Goal: Navigation & Orientation: Understand site structure

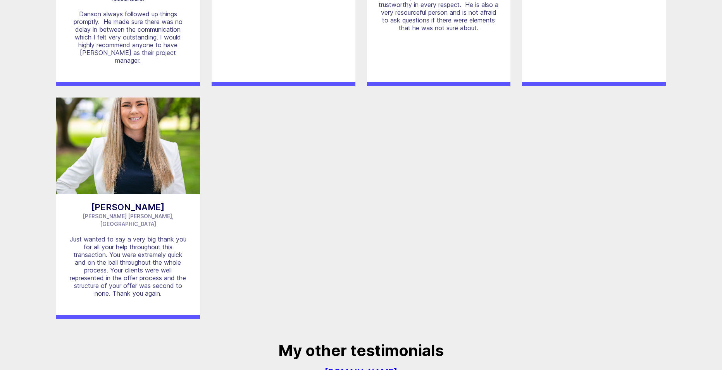
scroll to position [1394, 0]
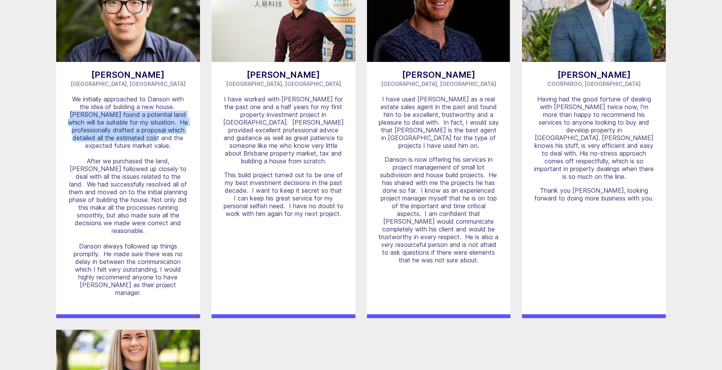
drag, startPoint x: 60, startPoint y: 79, endPoint x: 177, endPoint y: 105, distance: 119.3
click at [177, 105] on article "[PERSON_NAME][GEOGRAPHIC_DATA], QLD We initially approached to Danson with the …" at bounding box center [128, 141] width 144 height 353
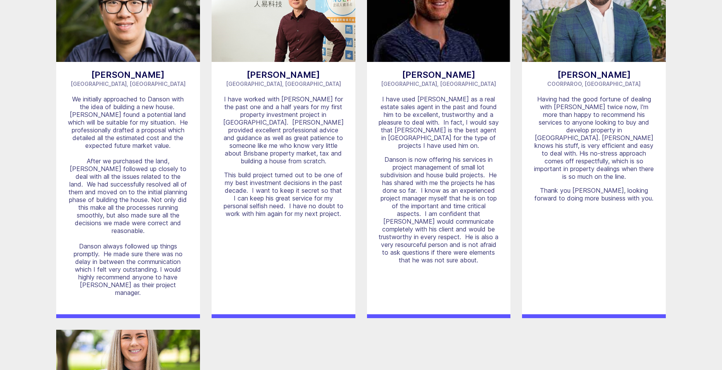
click at [192, 105] on article "[PERSON_NAME][GEOGRAPHIC_DATA], QLD We initially approached to Danson with the …" at bounding box center [128, 141] width 144 height 353
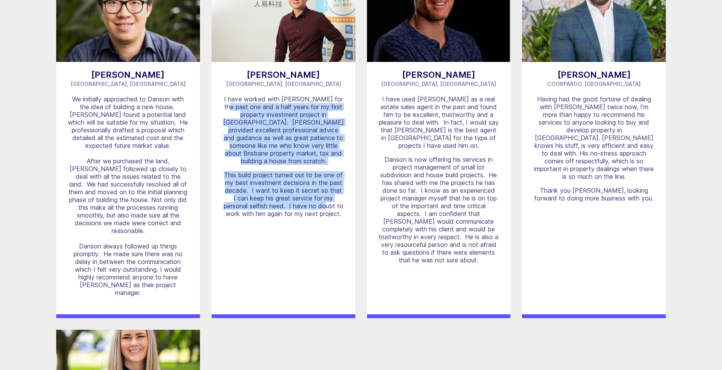
drag, startPoint x: 222, startPoint y: 77, endPoint x: 325, endPoint y: 160, distance: 131.7
click at [325, 160] on article "[PERSON_NAME] [GEOGRAPHIC_DATA], [GEOGRAPHIC_DATA] I have worked with [PERSON_N…" at bounding box center [283, 141] width 144 height 353
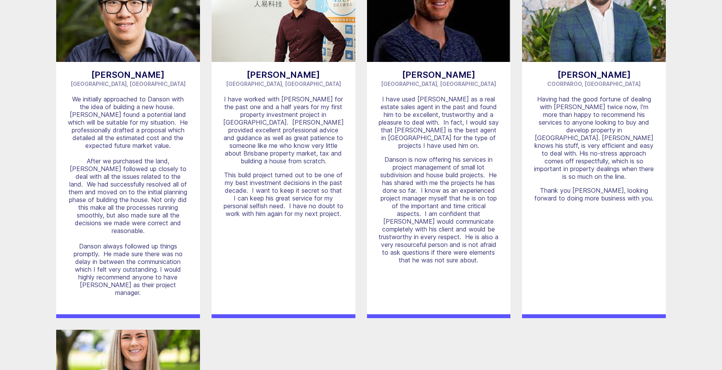
click at [324, 188] on article "[PERSON_NAME] [GEOGRAPHIC_DATA], [GEOGRAPHIC_DATA] I have worked with [PERSON_N…" at bounding box center [283, 141] width 144 height 353
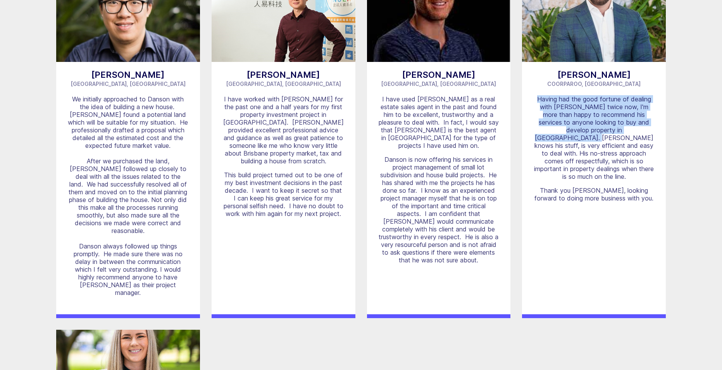
drag, startPoint x: 528, startPoint y: 68, endPoint x: 639, endPoint y: 99, distance: 115.1
click at [639, 99] on article "[PERSON_NAME] Coorparoo, [GEOGRAPHIC_DATA] Having had the good fortune of deali…" at bounding box center [594, 141] width 144 height 353
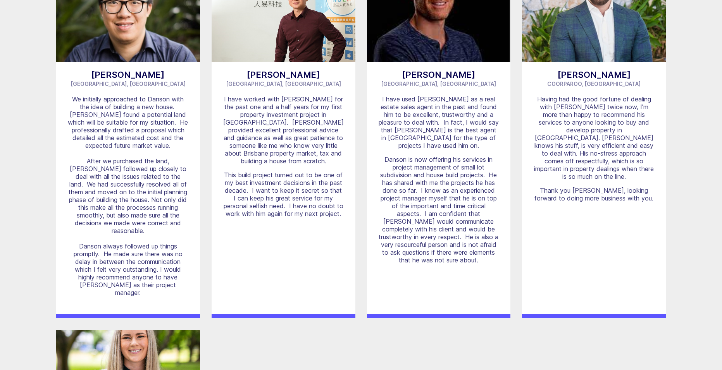
click at [607, 107] on p "Having had the good fortune of dealing with [PERSON_NAME] twice now, I'm more t…" at bounding box center [593, 137] width 120 height 85
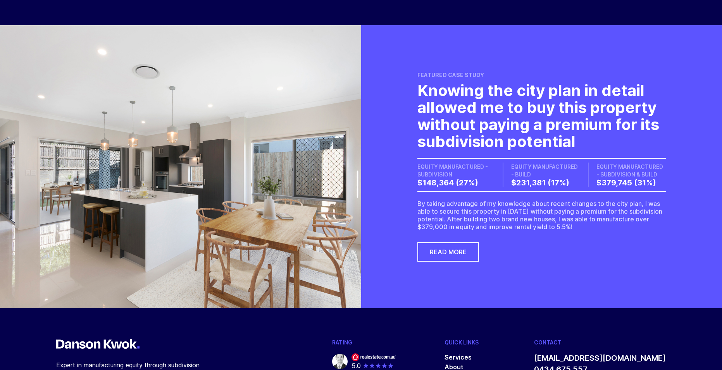
scroll to position [2218, 0]
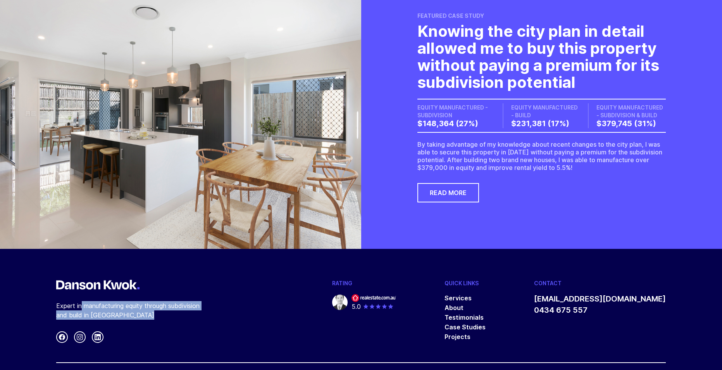
drag, startPoint x: 44, startPoint y: 249, endPoint x: 169, endPoint y: 263, distance: 125.6
click at [169, 263] on footer "Expert in manufacturing equity through subdivision and build in [GEOGRAPHIC_DAT…" at bounding box center [361, 337] width 722 height 176
click at [168, 301] on p "Expert in manufacturing equity through subdivision and build in [GEOGRAPHIC_DAT…" at bounding box center [133, 310] width 155 height 19
drag, startPoint x: 111, startPoint y: 258, endPoint x: 48, endPoint y: 252, distance: 62.7
click at [48, 252] on footer "Expert in manufacturing equity through subdivision and build in [GEOGRAPHIC_DAT…" at bounding box center [361, 337] width 722 height 176
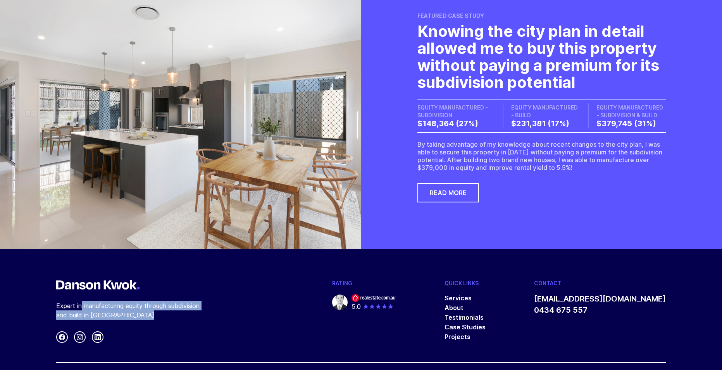
click at [158, 280] on div "Expert in manufacturing equity through subdivision and build in [GEOGRAPHIC_DAT…" at bounding box center [169, 311] width 227 height 63
click at [463, 304] on link "About" at bounding box center [453, 308] width 19 height 8
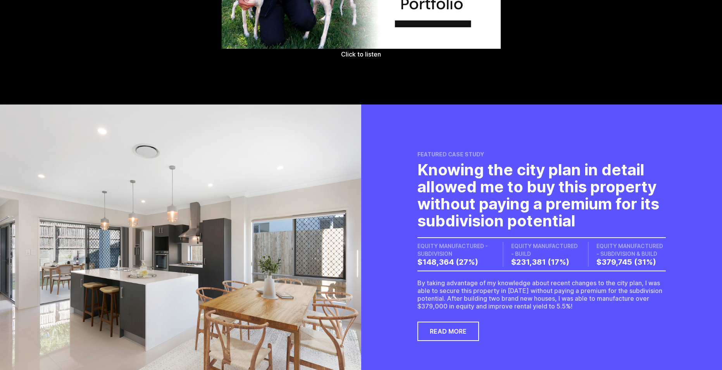
scroll to position [1511, 0]
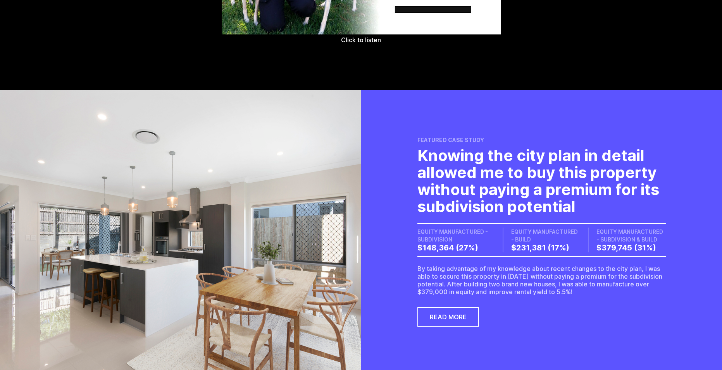
drag, startPoint x: 421, startPoint y: 223, endPoint x: 478, endPoint y: 228, distance: 57.1
click at [478, 243] on dd "$148,364 (27%)" at bounding box center [455, 247] width 77 height 9
click at [483, 243] on dd "$148,364 (27%)" at bounding box center [455, 247] width 77 height 9
drag, startPoint x: 516, startPoint y: 214, endPoint x: 571, endPoint y: 226, distance: 56.8
click at [571, 228] on div "EQUITY MANUFACTURED - BUILD $231,381 (17%)" at bounding box center [540, 240] width 77 height 25
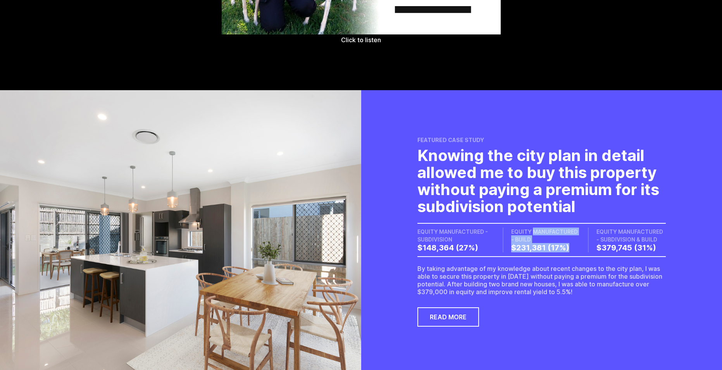
click at [572, 243] on dd "$231,381 (17%)" at bounding box center [545, 247] width 69 height 9
drag, startPoint x: 601, startPoint y: 211, endPoint x: 642, endPoint y: 225, distance: 43.7
click at [642, 228] on div "EQUITY MANUFACTURED - SUBDIVISION & BUILD $379,745 (31%)" at bounding box center [627, 240] width 78 height 25
click at [660, 243] on dd "$379,745 (31%)" at bounding box center [631, 247] width 70 height 9
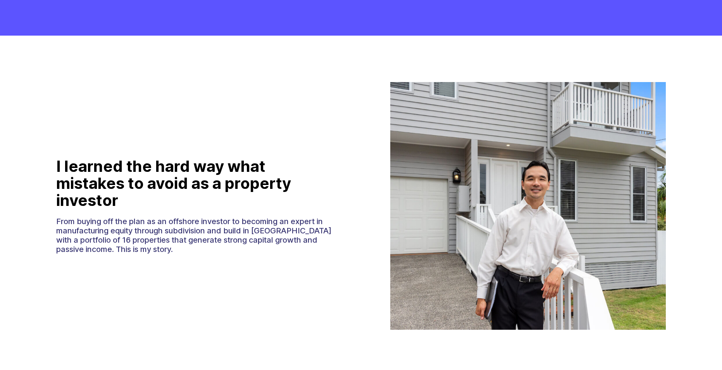
scroll to position [0, 0]
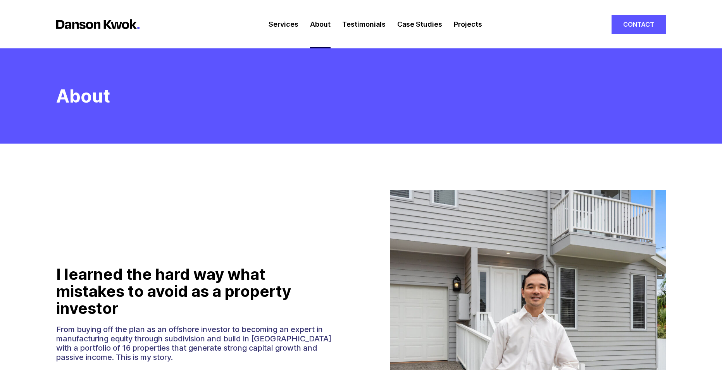
click at [416, 27] on link "Case Studies" at bounding box center [419, 24] width 45 height 48
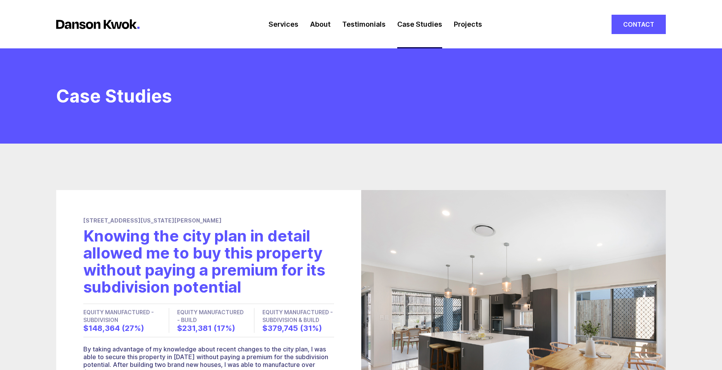
click at [457, 22] on link "Projects" at bounding box center [468, 24] width 28 height 48
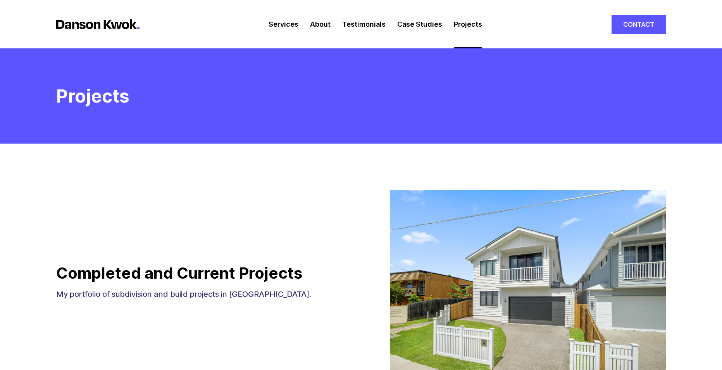
click at [425, 26] on link "Case Studies" at bounding box center [419, 24] width 45 height 48
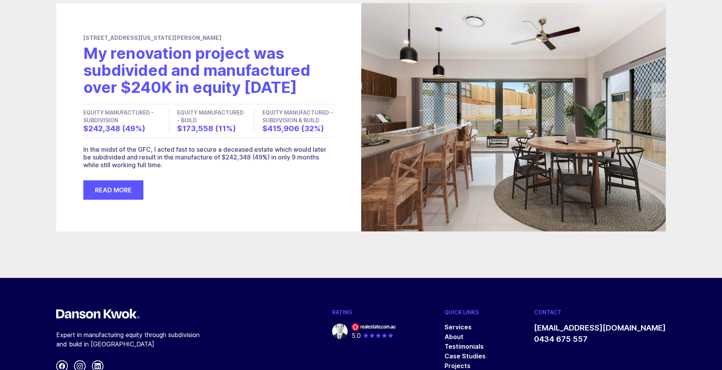
scroll to position [1054, 0]
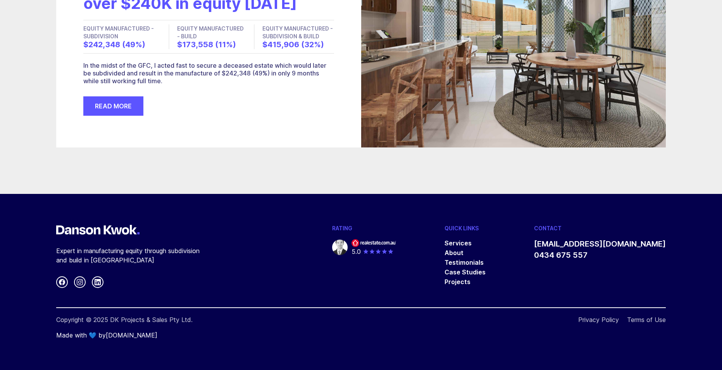
click at [79, 281] on icon at bounding box center [80, 282] width 6 height 6
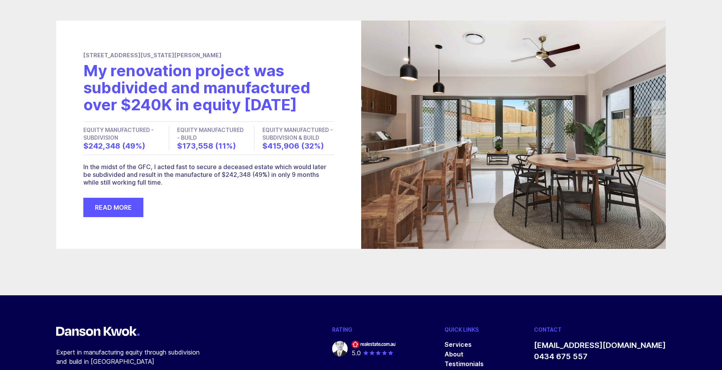
scroll to position [861, 0]
